Goal: Information Seeking & Learning: Learn about a topic

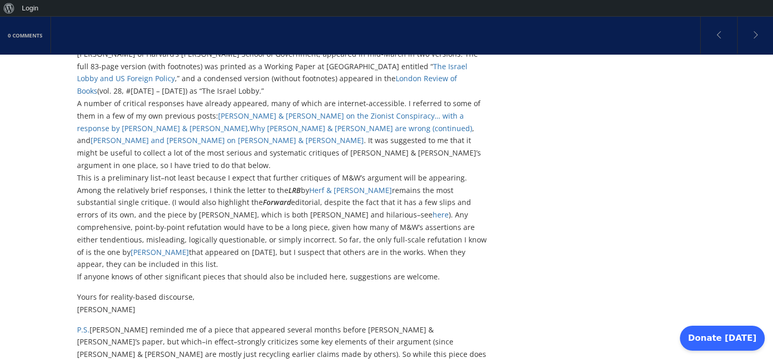
scroll to position [935, 0]
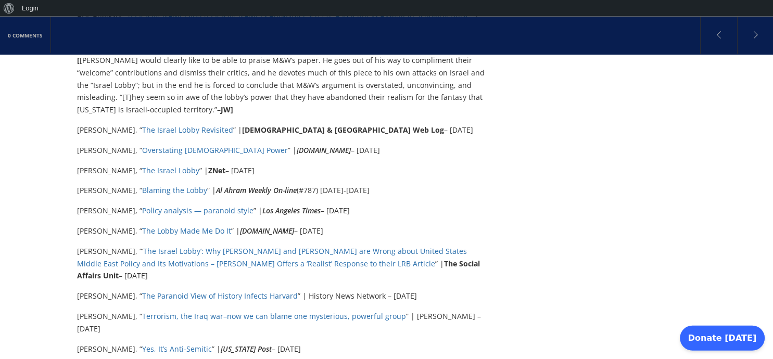
click at [347, 246] on p "[PERSON_NAME], “‘ The Israel Lobby’: Why [PERSON_NAME] and [PERSON_NAME] are Wr…" at bounding box center [283, 264] width 413 height 37
click at [353, 247] on link "The Israel Lobby’: Why [PERSON_NAME] and [PERSON_NAME] are Wrong about United S…" at bounding box center [272, 258] width 390 height 22
